Goal: Task Accomplishment & Management: Use online tool/utility

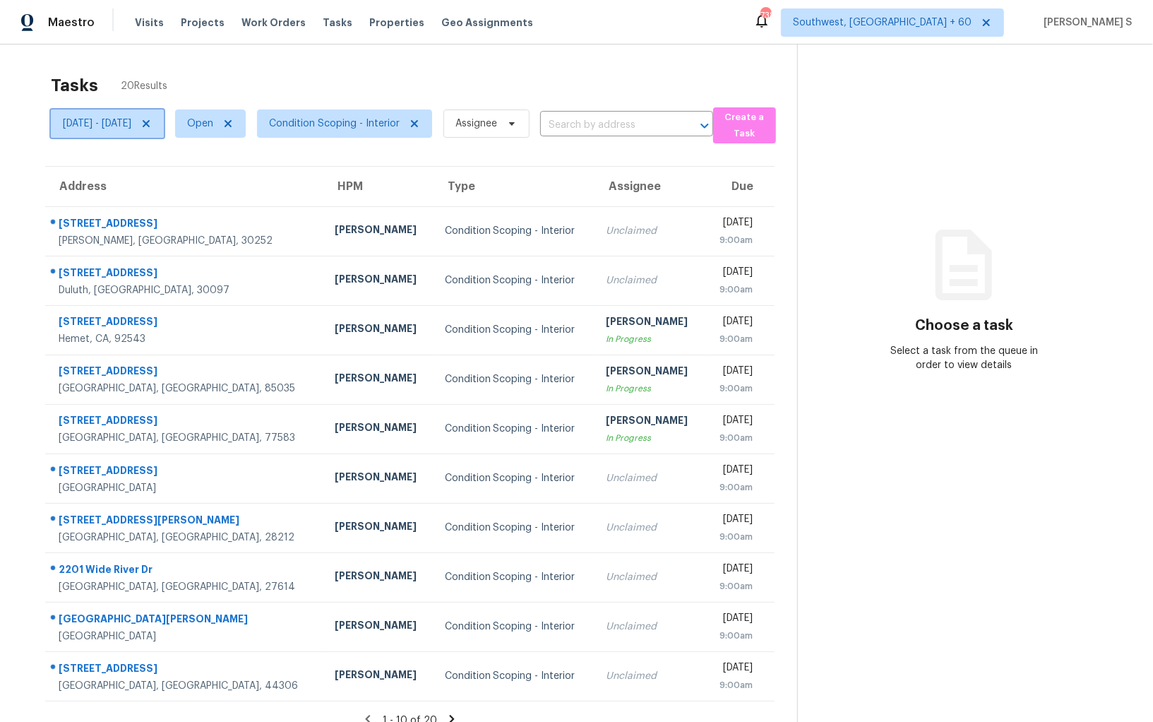
click at [152, 123] on icon at bounding box center [145, 123] width 11 height 11
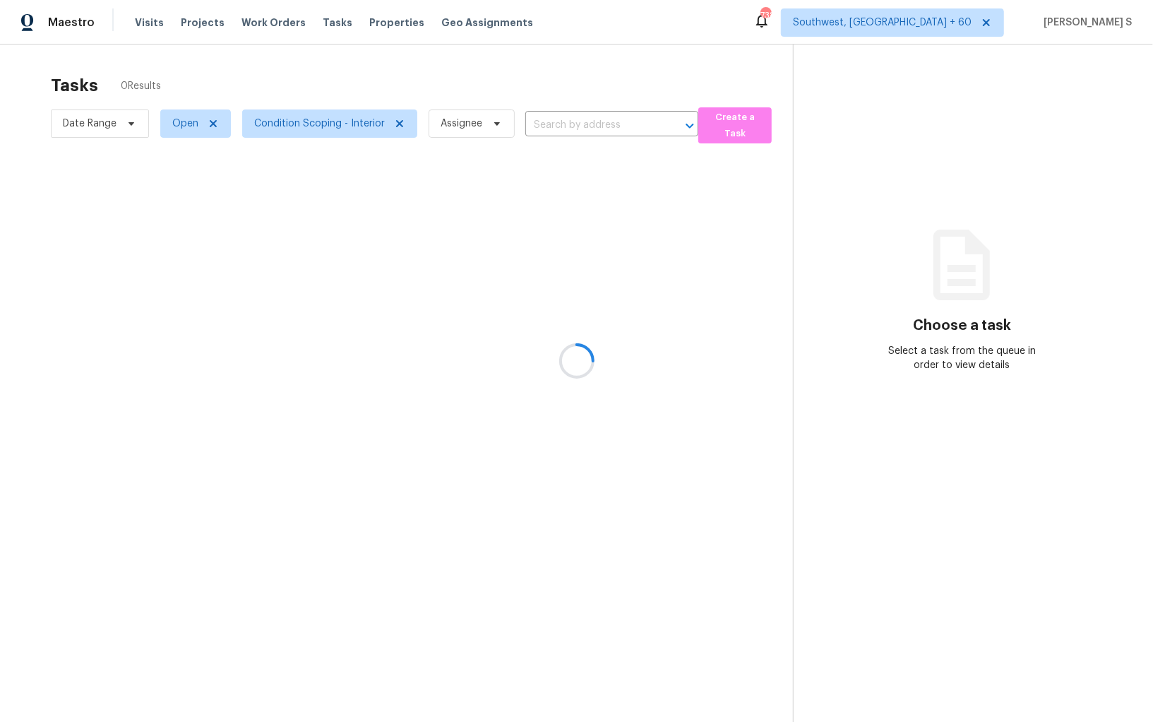
click at [297, 116] on div at bounding box center [576, 361] width 1153 height 722
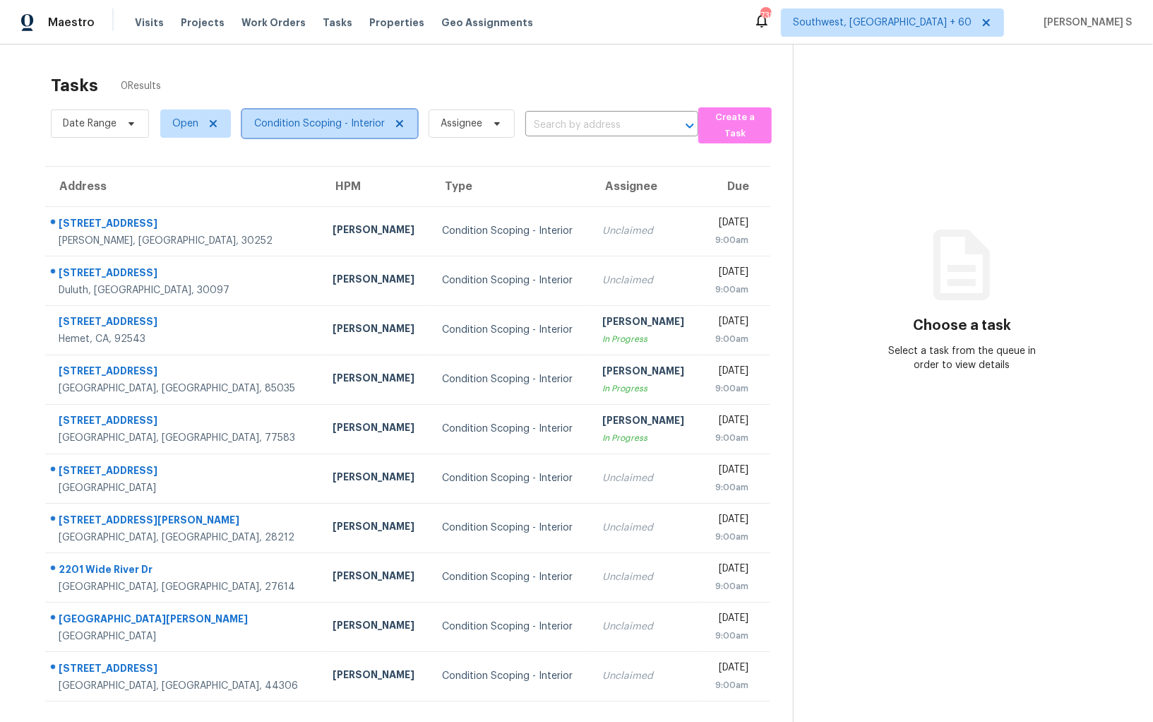
click at [345, 121] on span "Condition Scoping - Interior" at bounding box center [319, 123] width 131 height 14
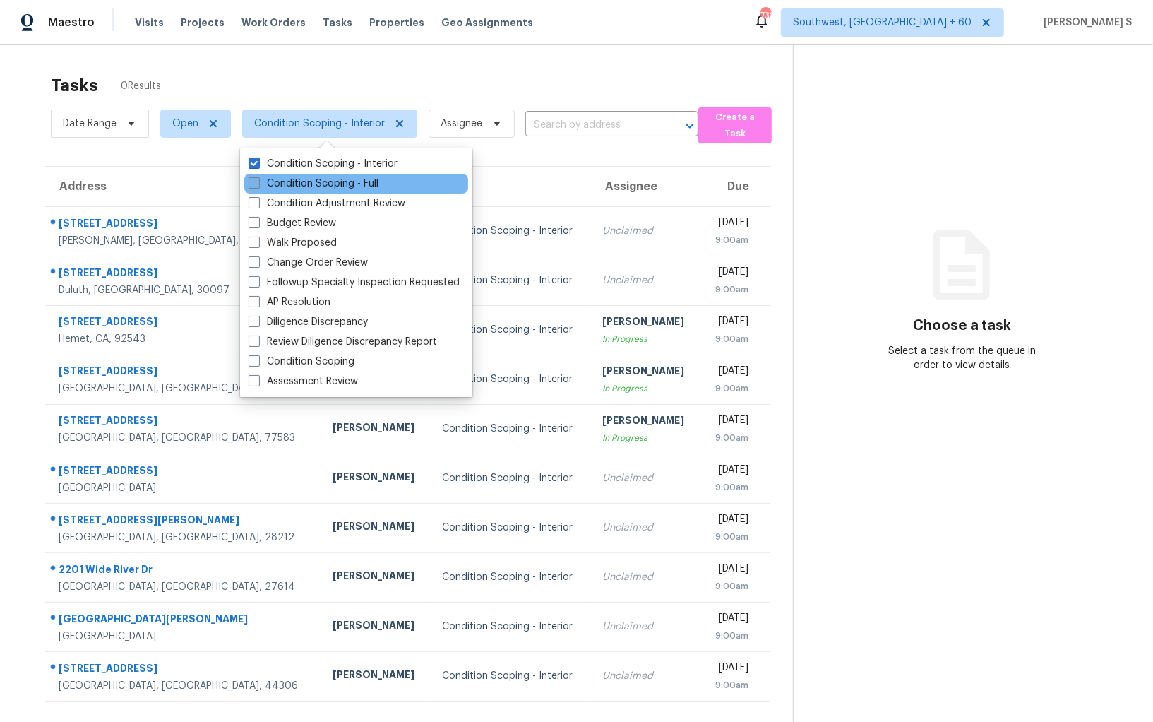
click at [370, 190] on label "Condition Scoping - Full" at bounding box center [314, 183] width 130 height 14
click at [258, 186] on input "Condition Scoping - Full" at bounding box center [253, 180] width 9 height 9
checkbox input "true"
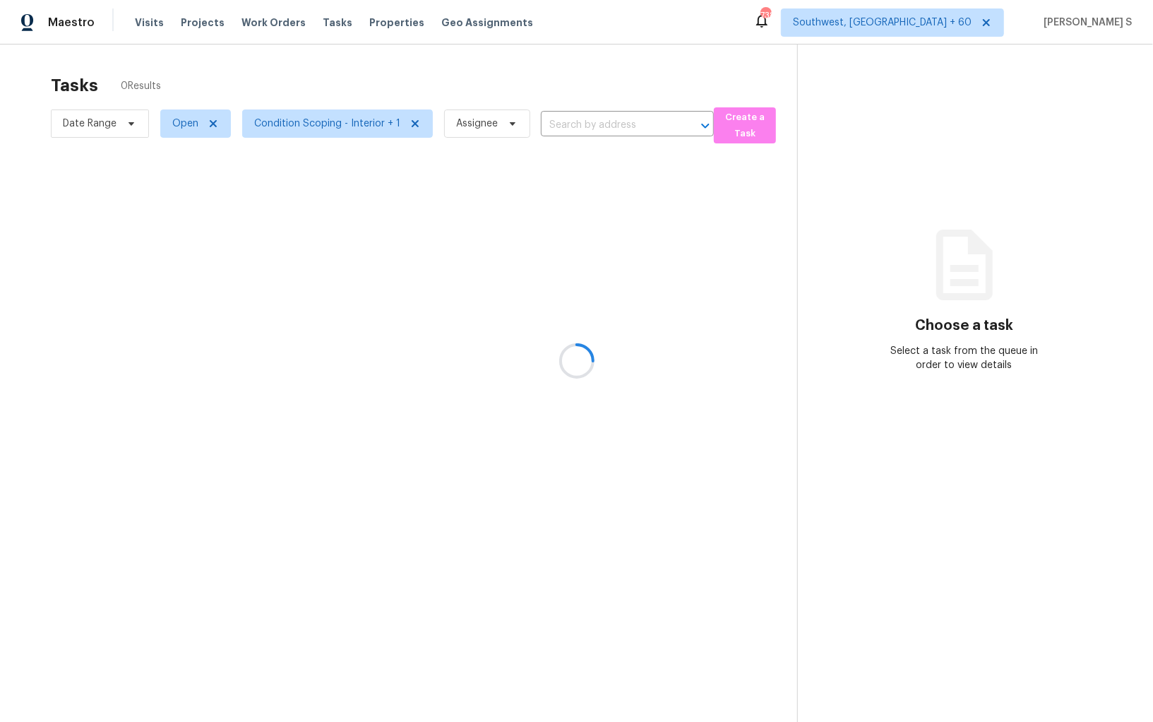
click at [501, 202] on div at bounding box center [576, 361] width 1153 height 722
